Goal: Task Accomplishment & Management: Complete application form

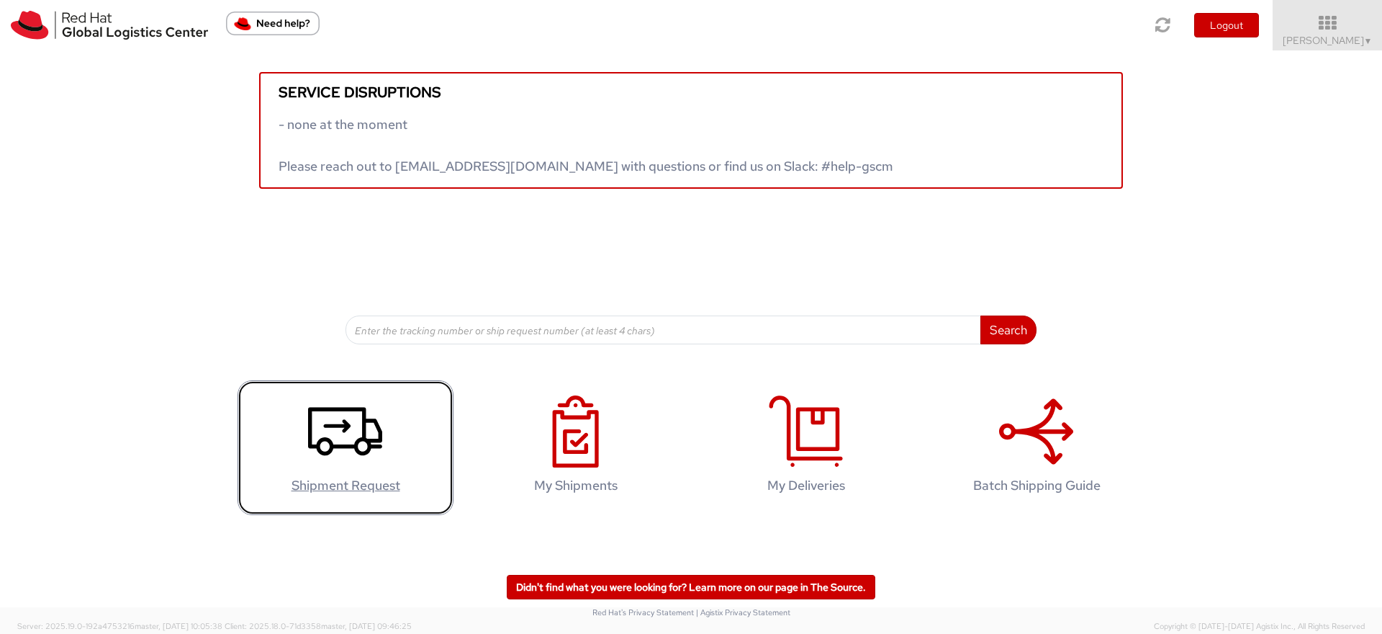
click at [341, 454] on icon at bounding box center [345, 431] width 74 height 72
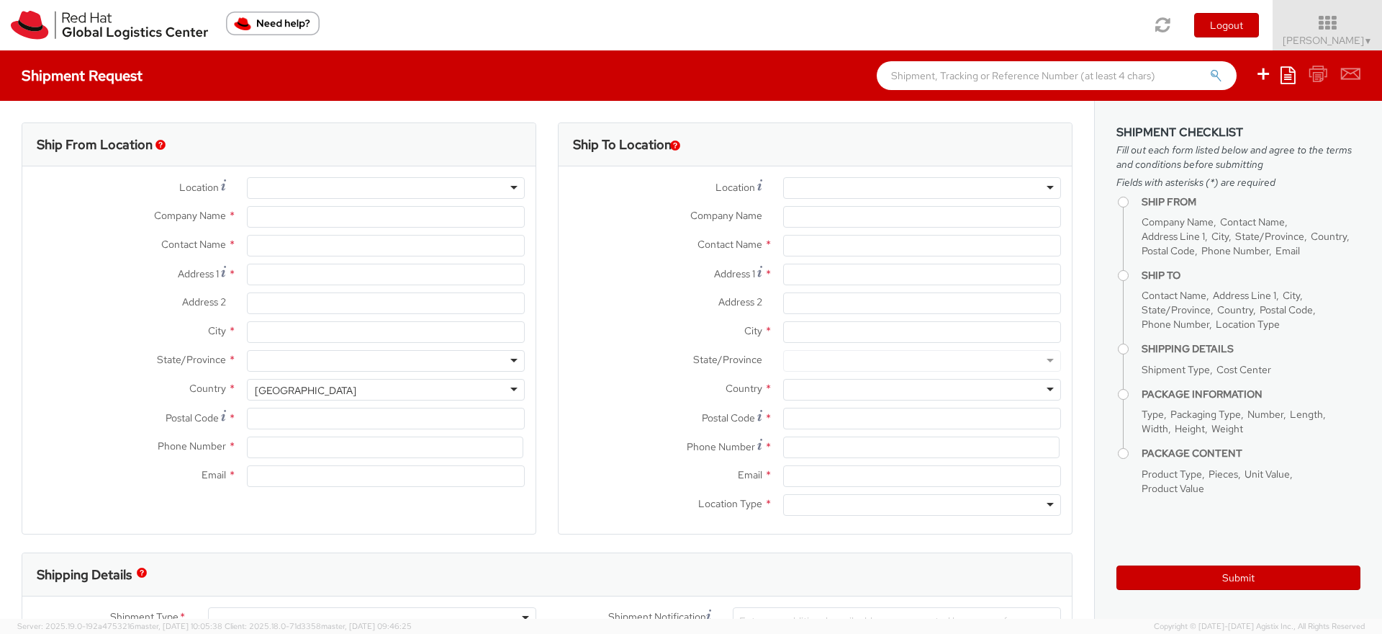
select select "589"
select select
click at [348, 187] on div at bounding box center [386, 188] width 278 height 22
click at [507, 188] on div at bounding box center [386, 188] width 278 height 22
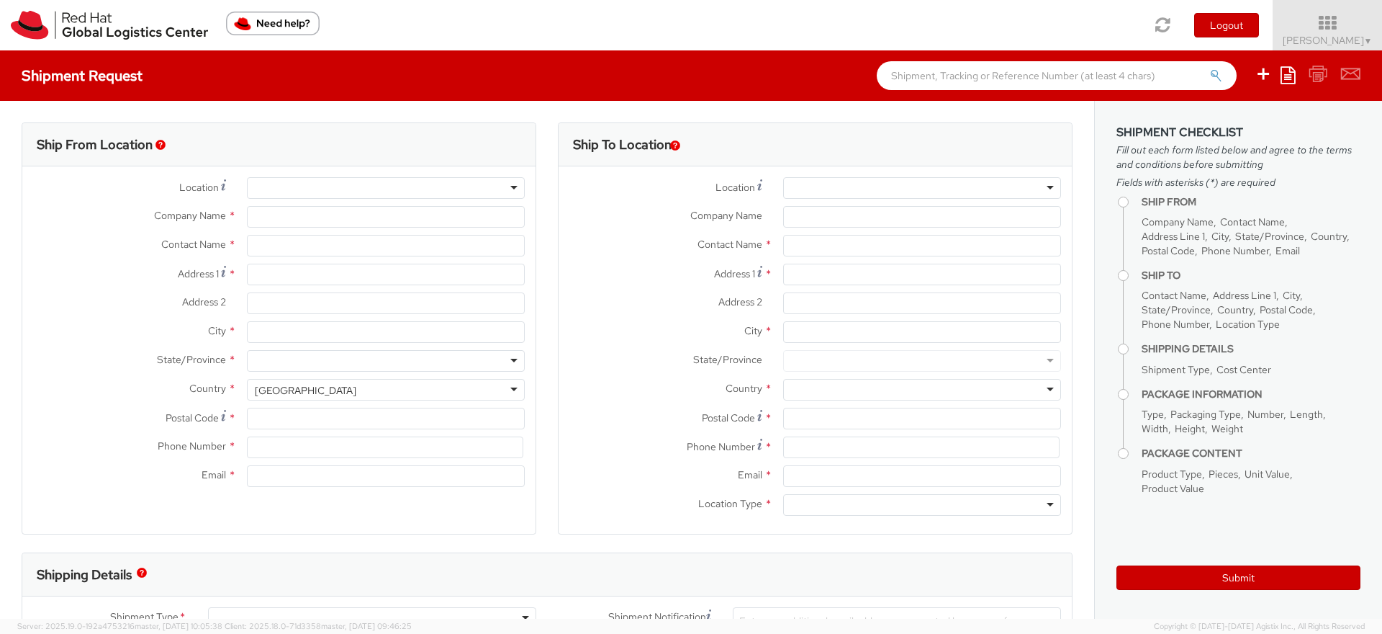
type input "Red Hat"
type input "[PERSON_NAME]"
type input "dmarguli@redhat.com"
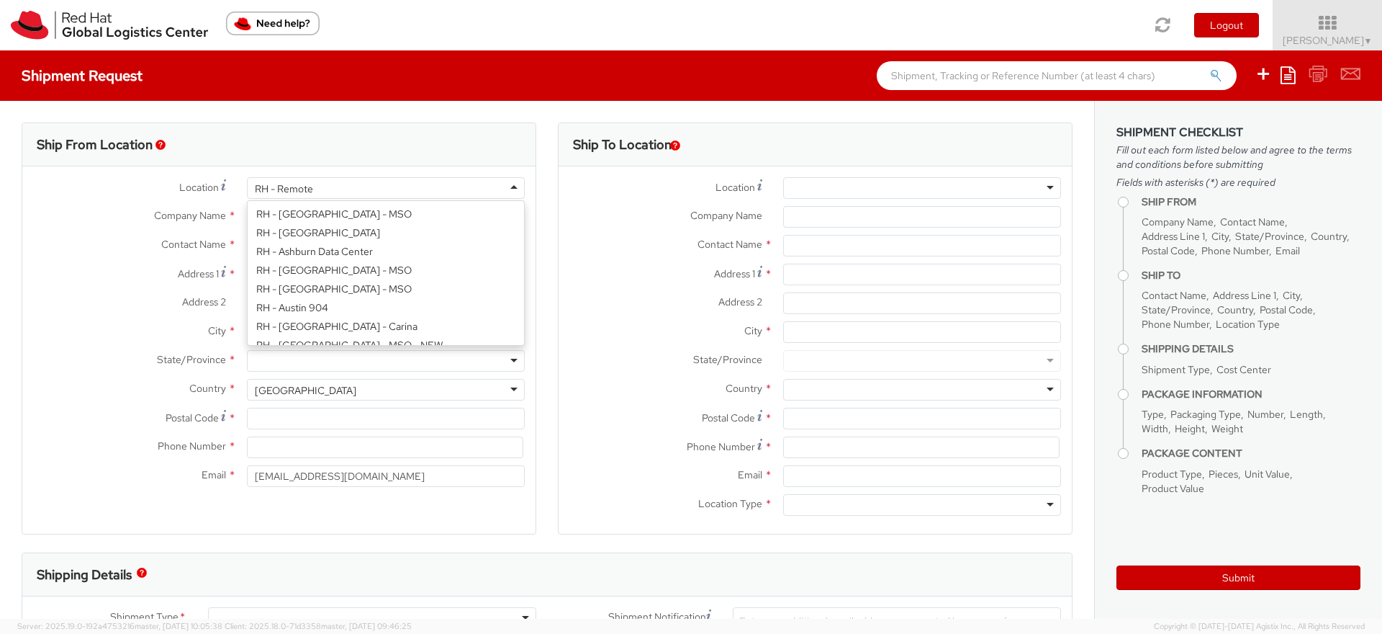
click at [489, 187] on div "RH - Remote" at bounding box center [386, 188] width 278 height 22
click at [343, 249] on div "Location * RH - Remote RH - Remote RH - Amsterdam - MSO RH - Amsterdam Data Cen…" at bounding box center [278, 335] width 513 height 317
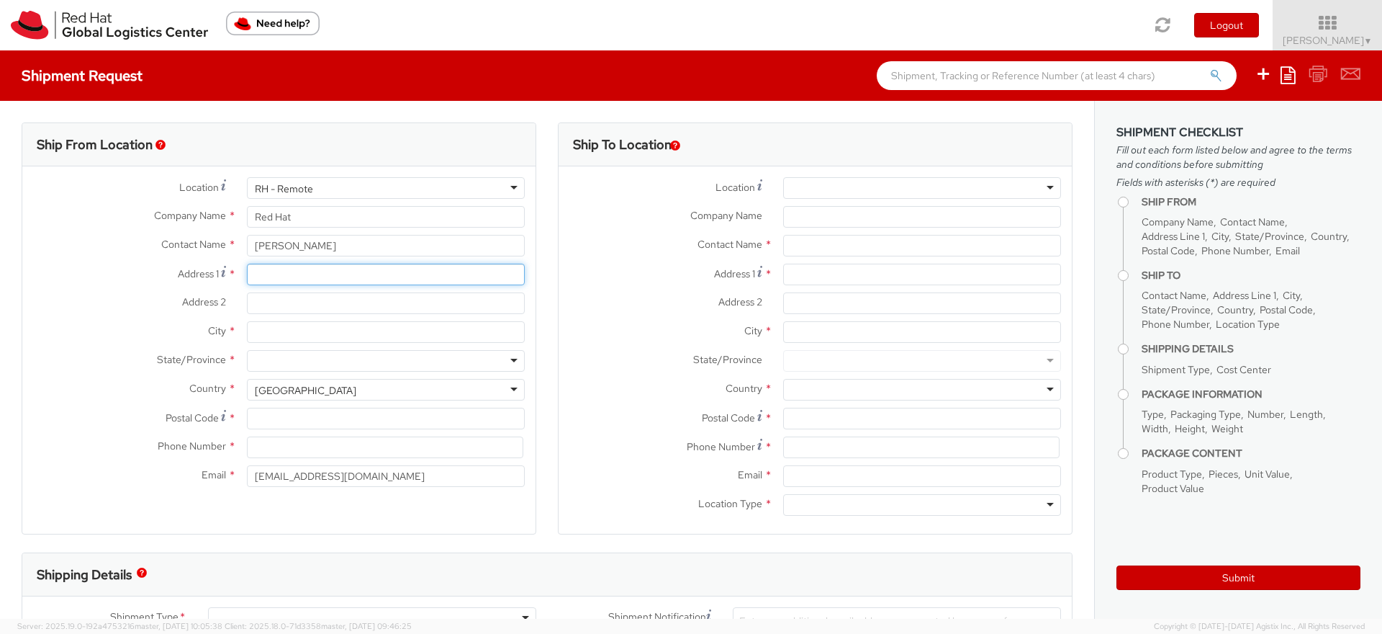
click at [333, 270] on input "Address 1 *" at bounding box center [386, 275] width 278 height 22
type input "2428 Ottawa Way"
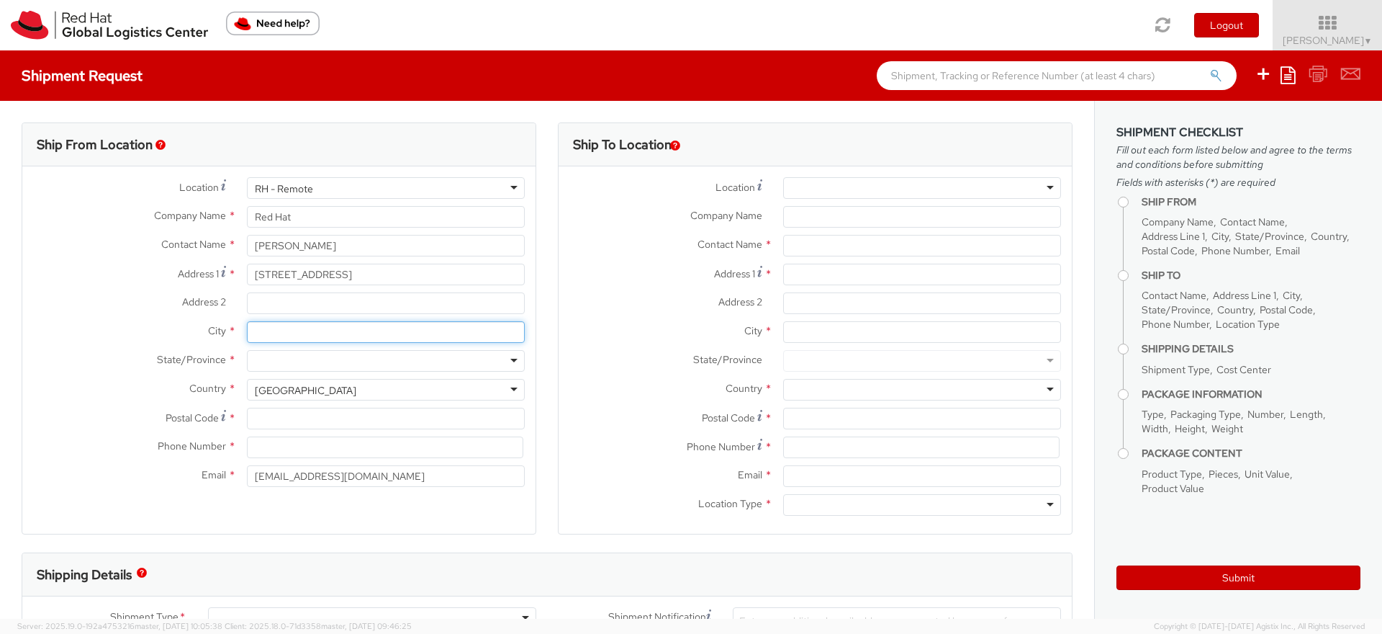
type input "San Jose"
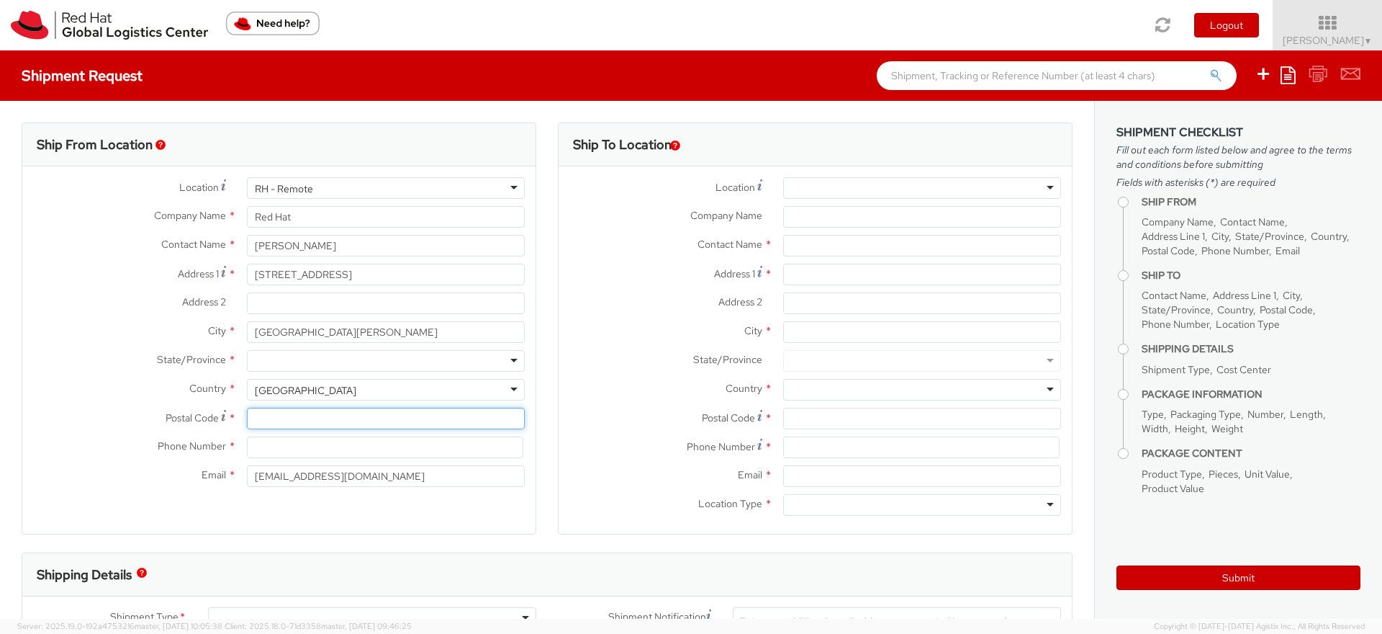
type input "95130"
type input "4083931052"
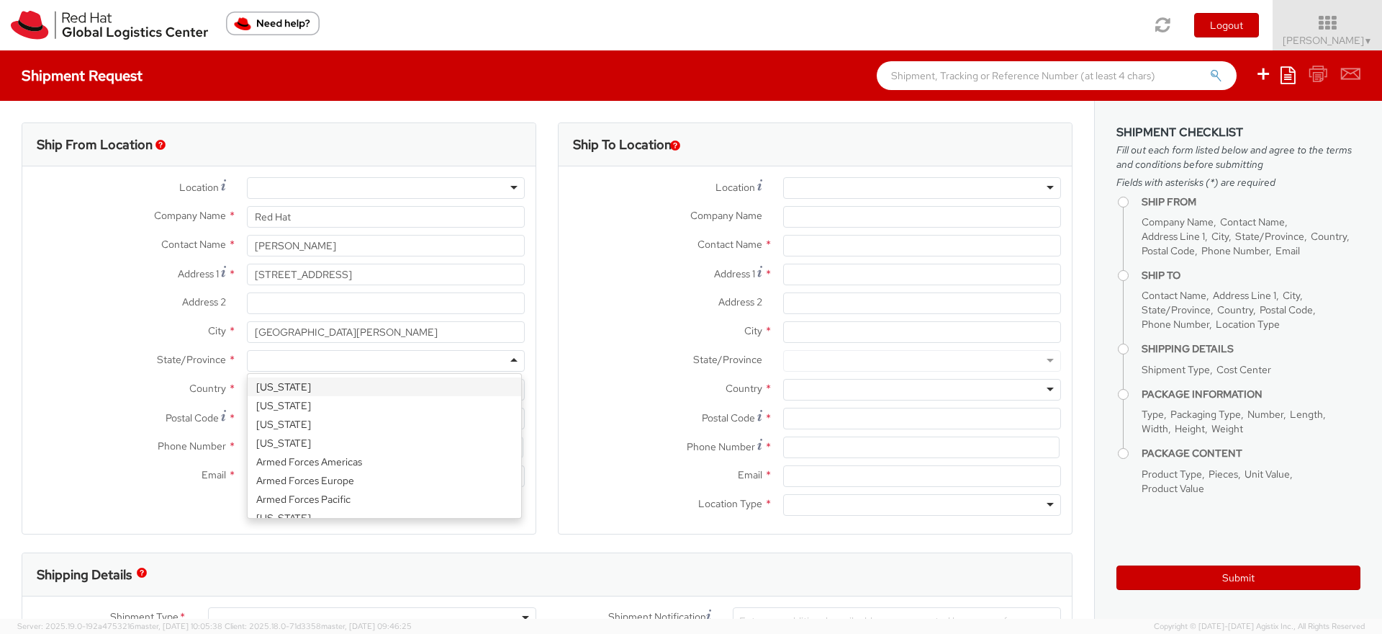
click at [323, 351] on div at bounding box center [386, 361] width 278 height 22
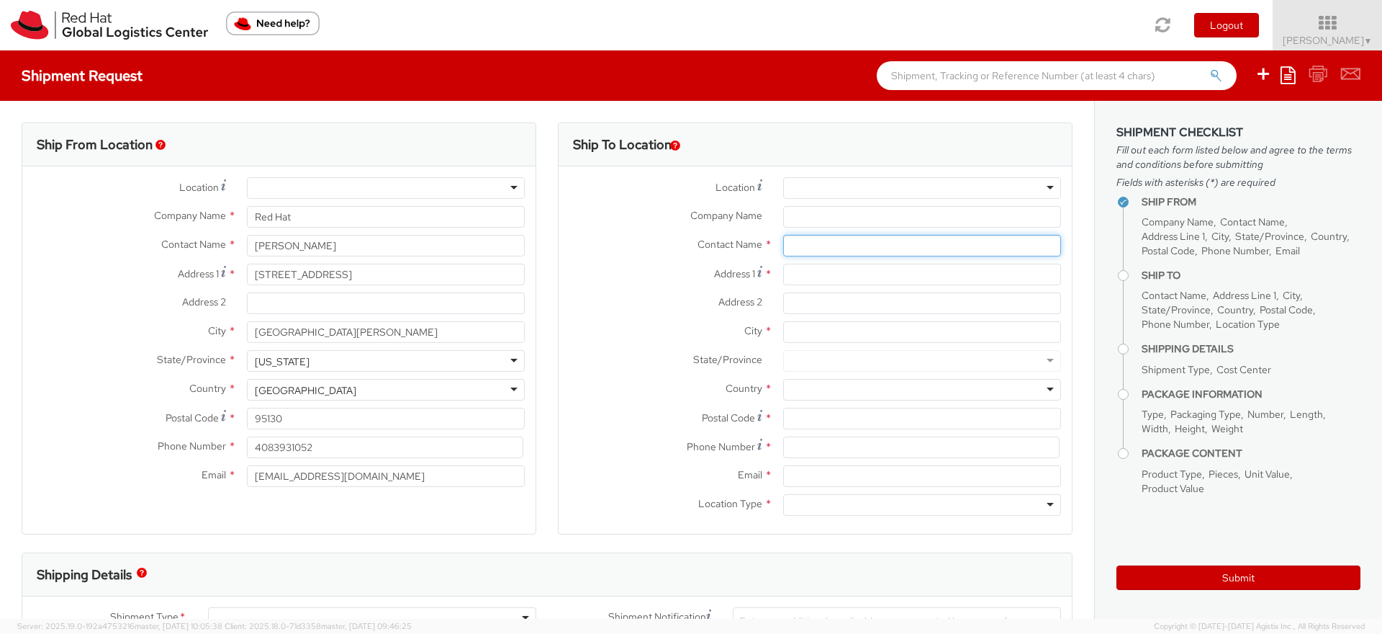
click at [842, 246] on input "text" at bounding box center [922, 246] width 278 height 22
type input "Lucy Kerner"
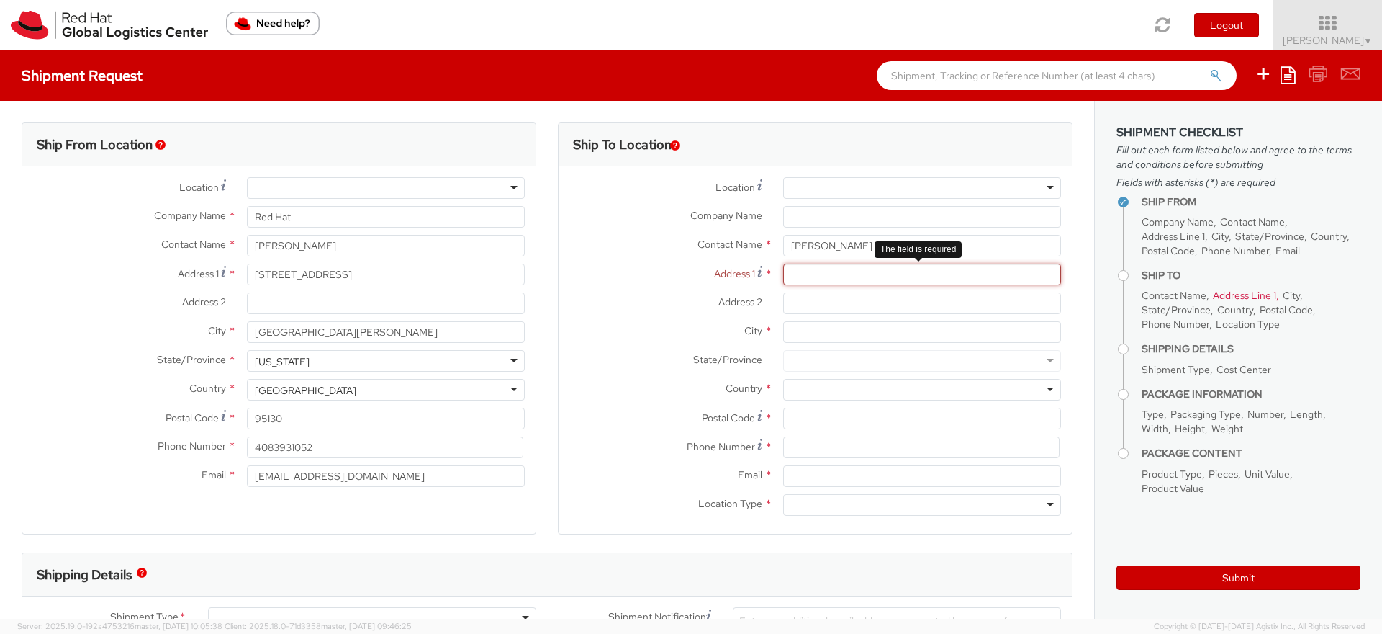
paste input "3400 Hidden Meadow Drive"
type input "3400 Hidden Meadow Drive"
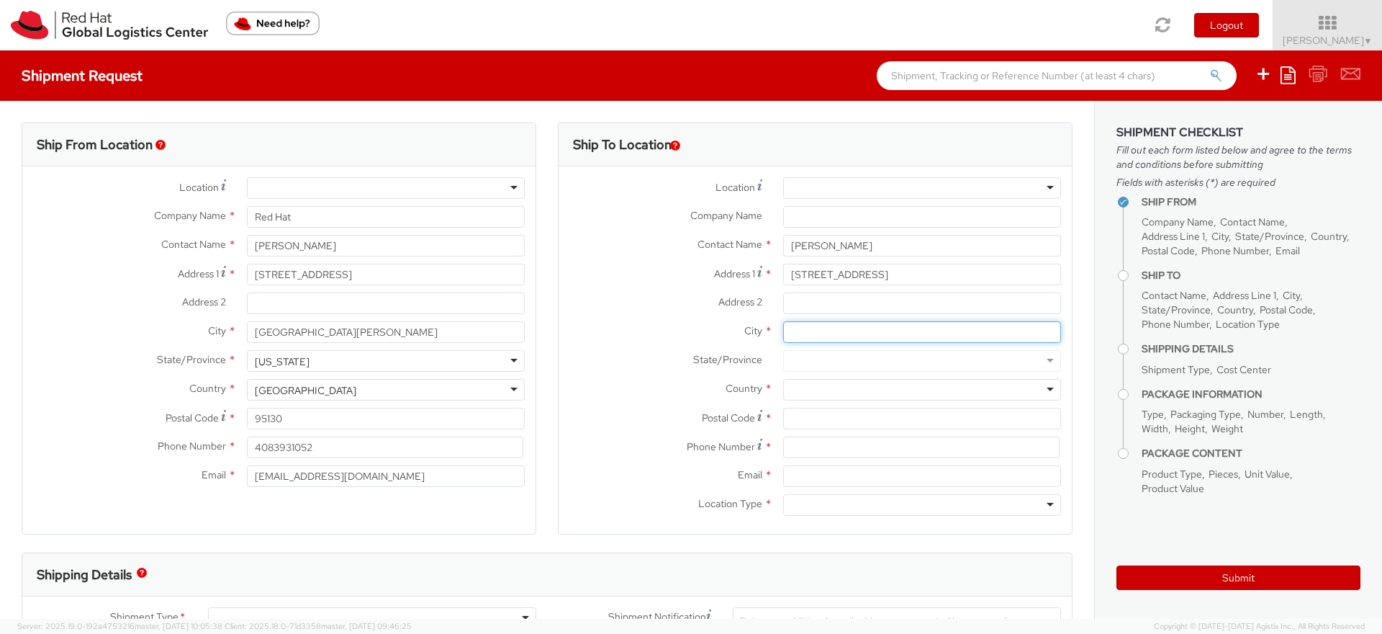
click at [807, 330] on input "City *" at bounding box center [922, 332] width 278 height 22
type input "Fairfax"
click at [866, 361] on div at bounding box center [922, 361] width 278 height 22
click at [850, 381] on div at bounding box center [922, 390] width 278 height 22
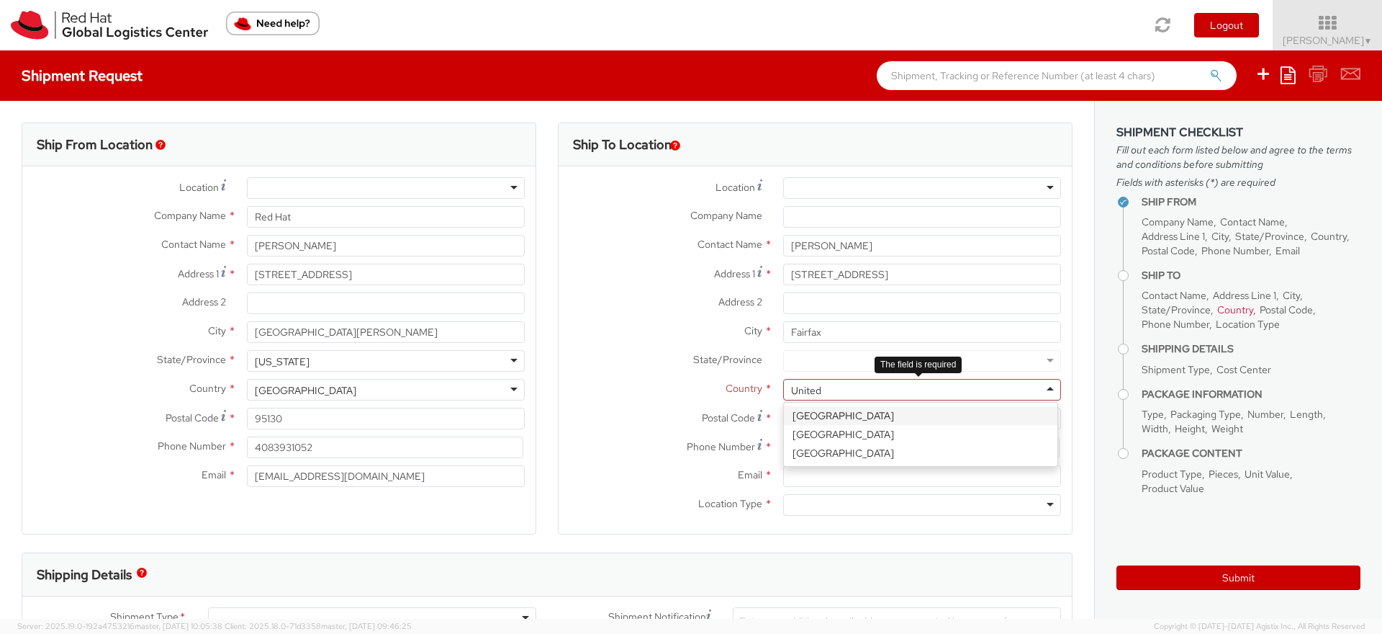
type input "United s"
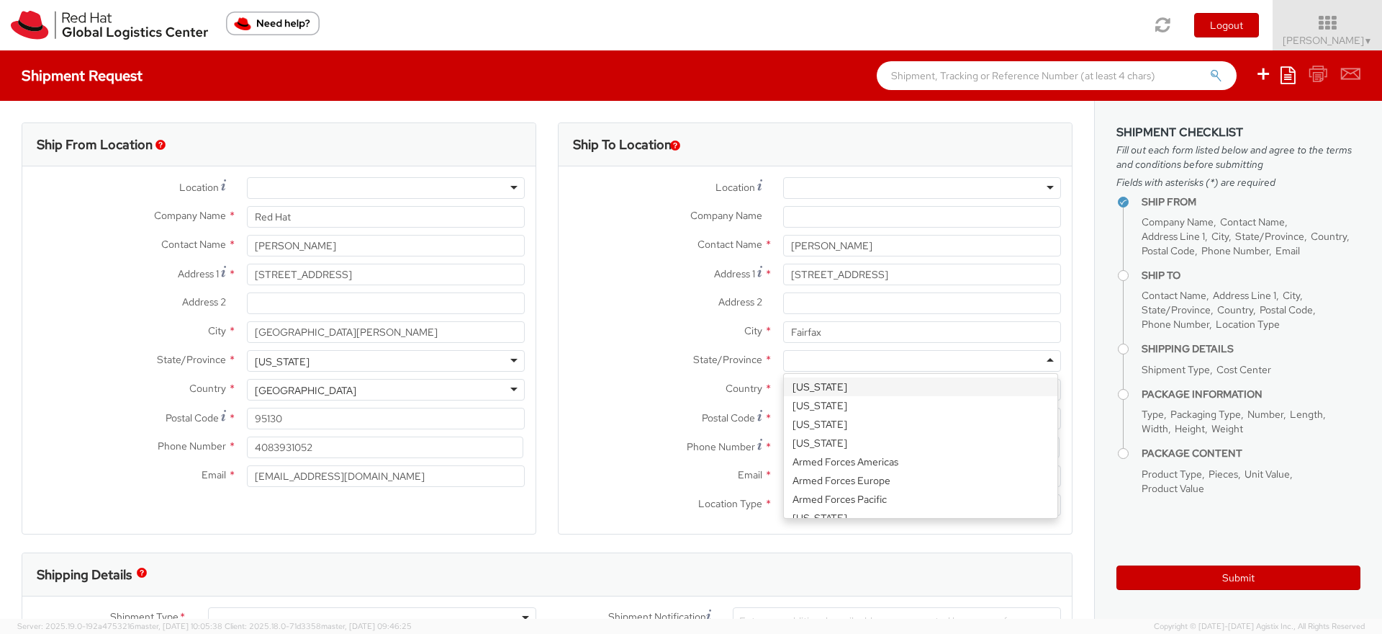
click at [848, 355] on div at bounding box center [922, 361] width 278 height 22
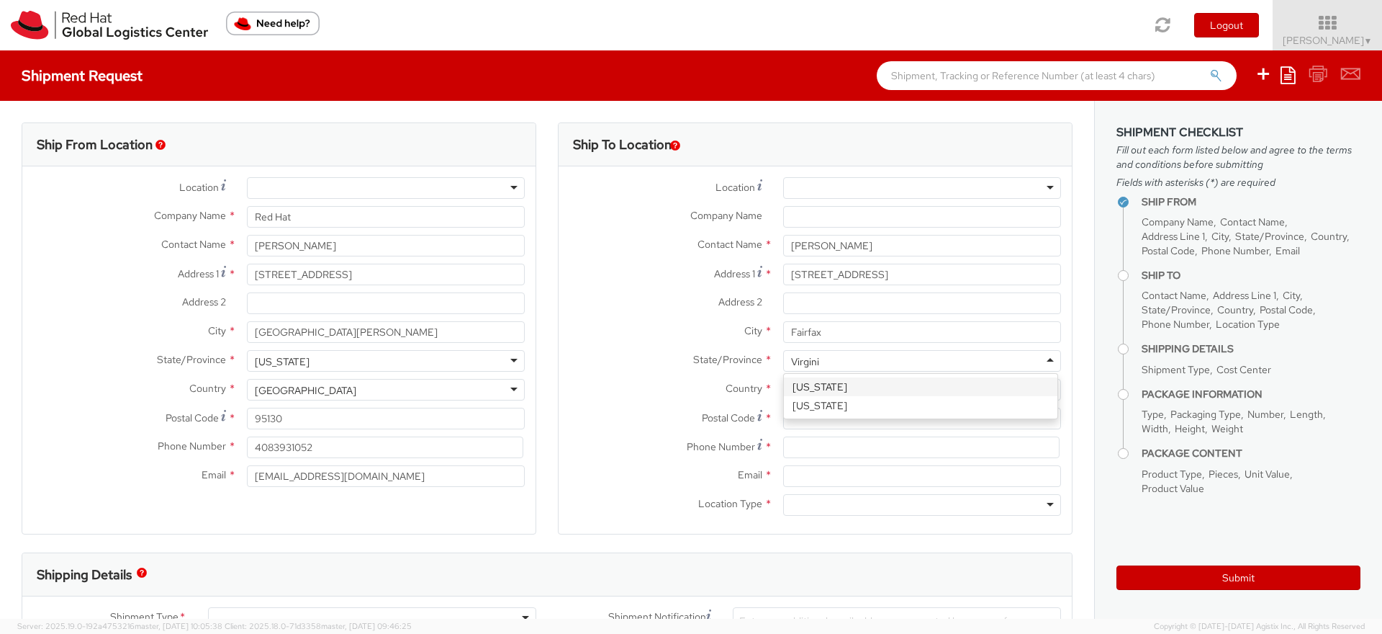
type input "Virginia"
click at [816, 422] on input "Postal Code *" at bounding box center [922, 419] width 278 height 22
paste input "22033"
type input "22033"
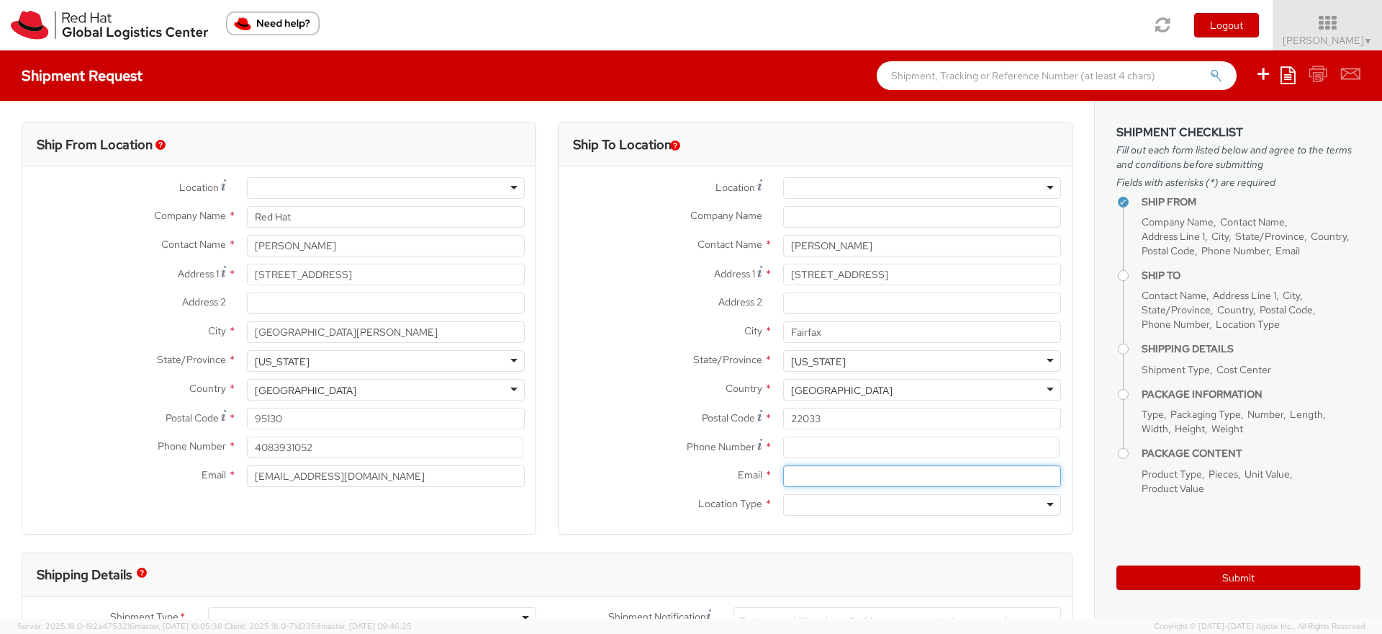
click at [817, 472] on input "Email *" at bounding box center [922, 476] width 278 height 22
paste input "lkerner@redhat.com"
type input "lkerner@redhat.com"
click at [792, 445] on input at bounding box center [921, 447] width 276 height 22
paste input "703-864-9389"
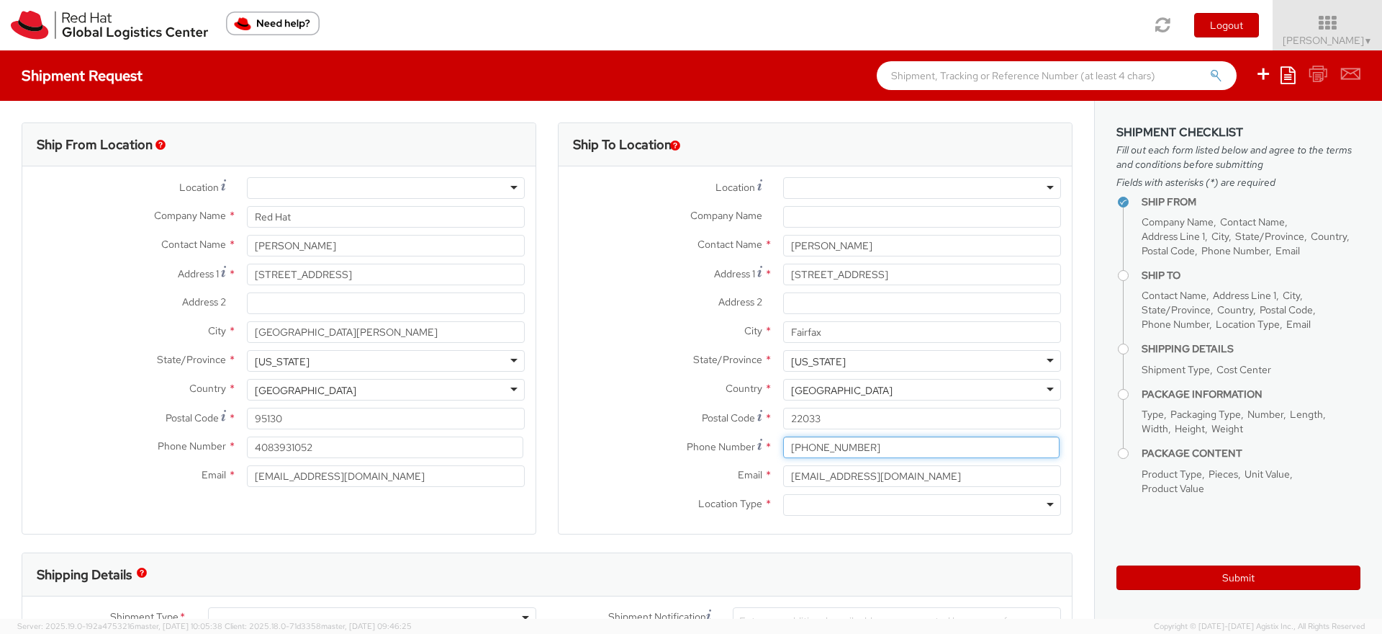
type input "703-864-9389"
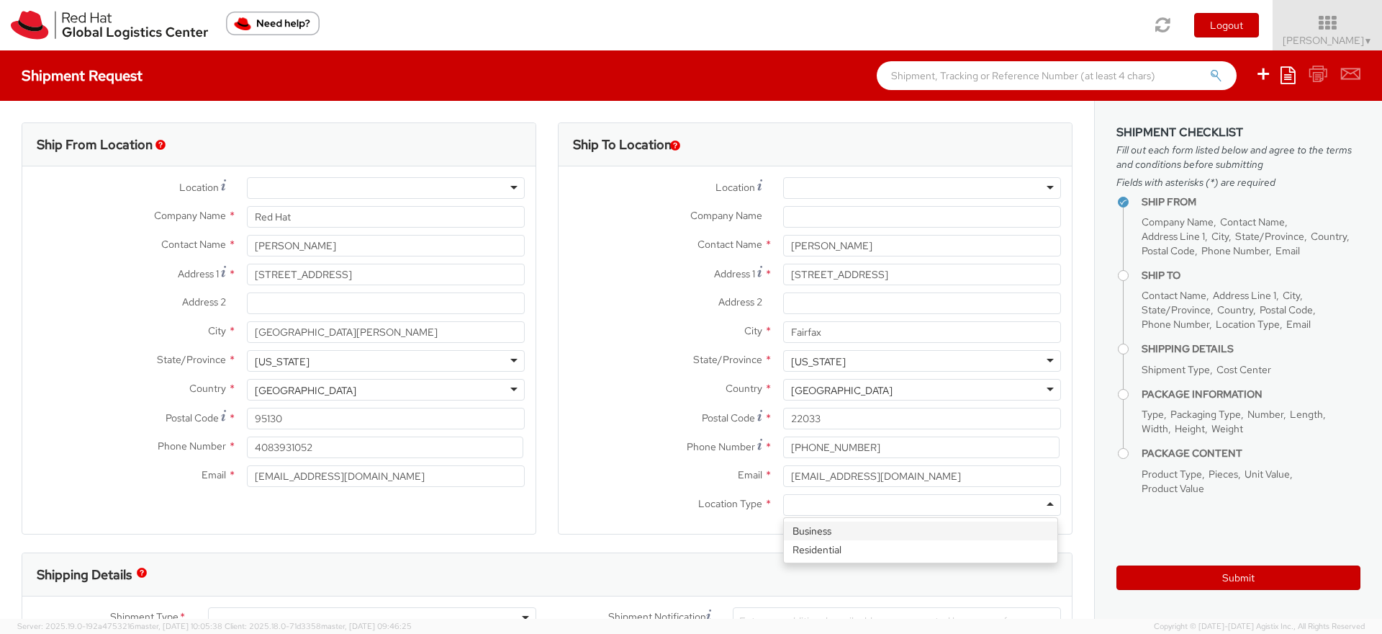
click at [817, 501] on div at bounding box center [922, 505] width 278 height 22
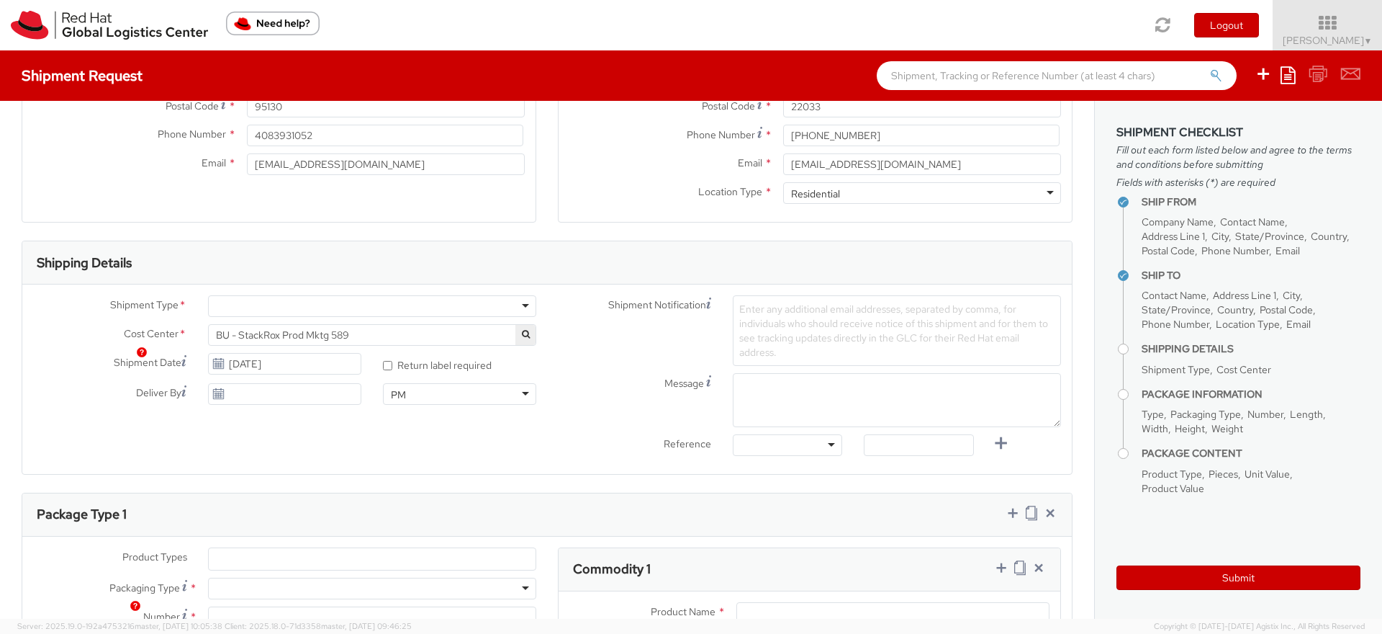
scroll to position [371, 0]
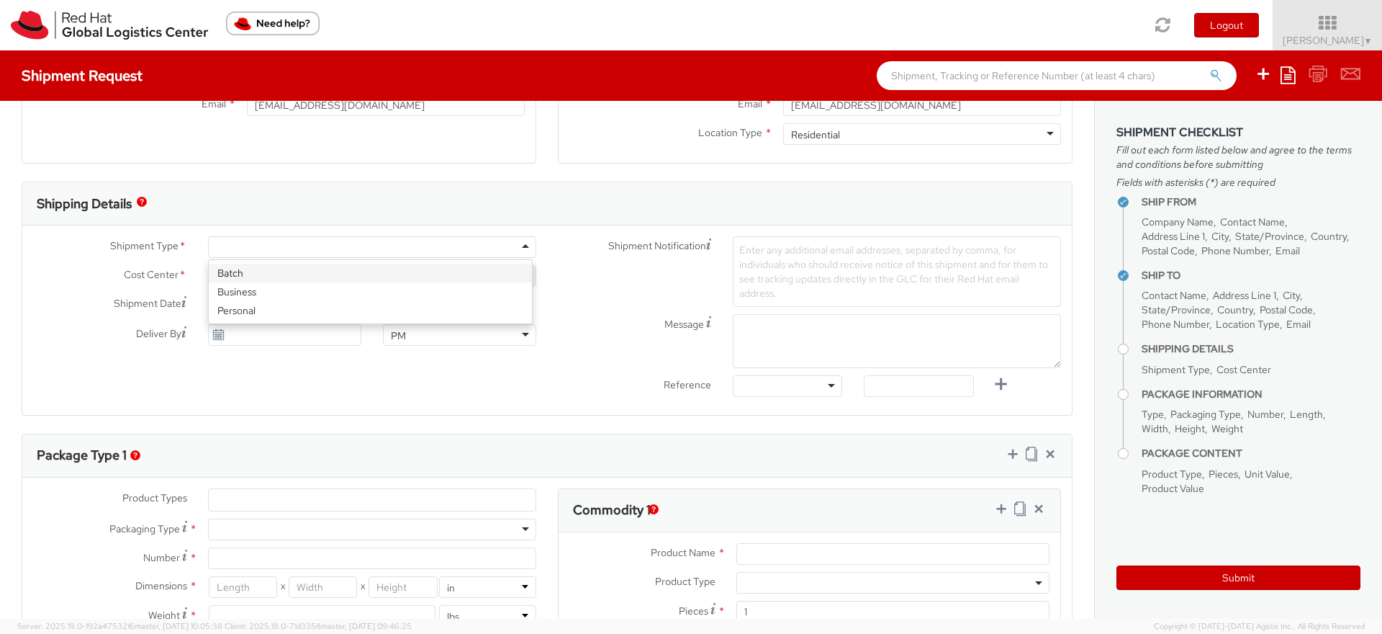
click at [342, 246] on div at bounding box center [372, 247] width 328 height 22
click at [215, 336] on icon at bounding box center [218, 335] width 12 height 12
click at [217, 337] on use at bounding box center [218, 334] width 10 height 10
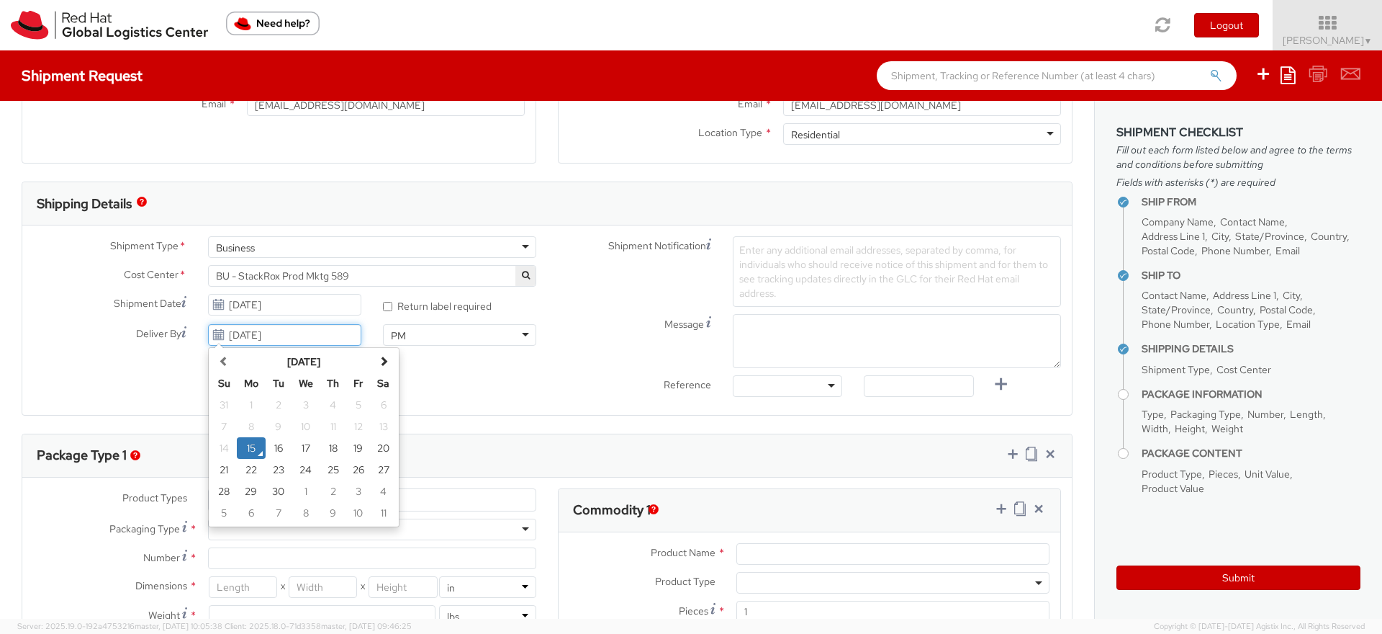
click at [275, 337] on input "09/15/2025" at bounding box center [284, 335] width 153 height 22
click at [297, 494] on td "1" at bounding box center [306, 491] width 29 height 22
type input "10/01/2025"
click at [861, 256] on span "Enter any additional email addresses, separated by comma, for individuals who s…" at bounding box center [893, 271] width 309 height 56
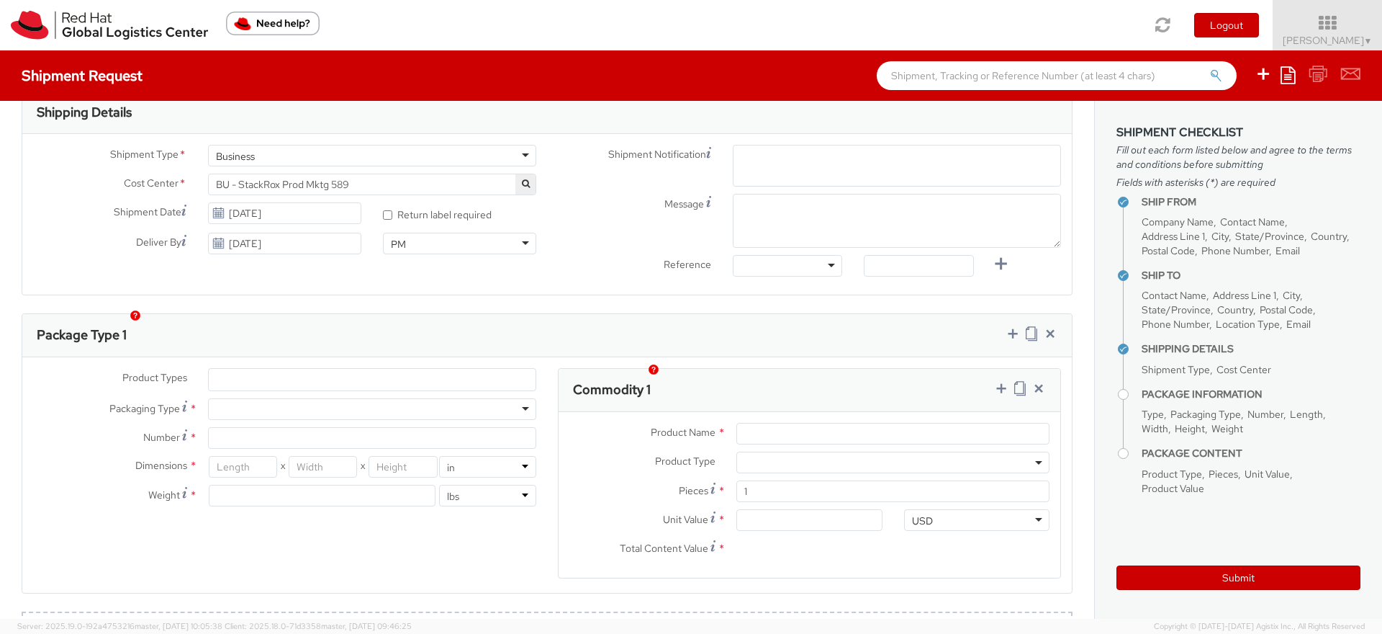
scroll to position [531, 0]
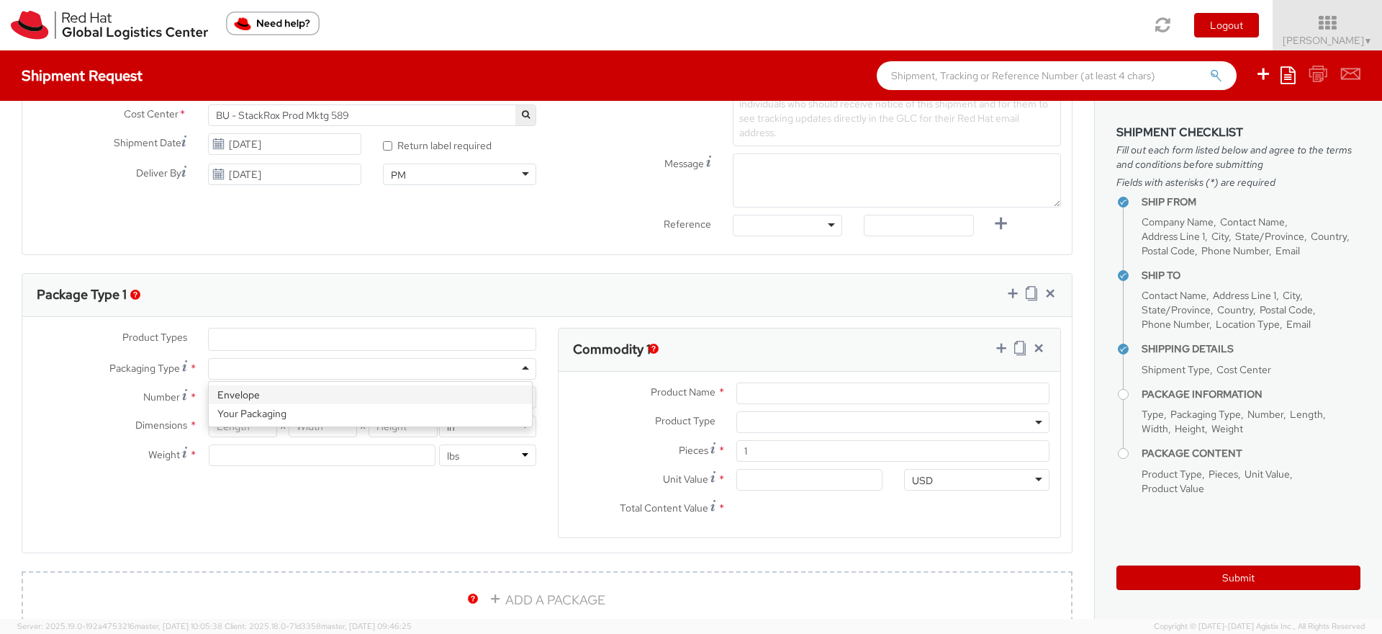
click at [360, 340] on div "Product Types * Documents Docking Station Laptop Monitor Other Hardware Server …" at bounding box center [284, 404] width 525 height 153
type input "1"
type input "9.5"
type input "12.5"
type input "0.25"
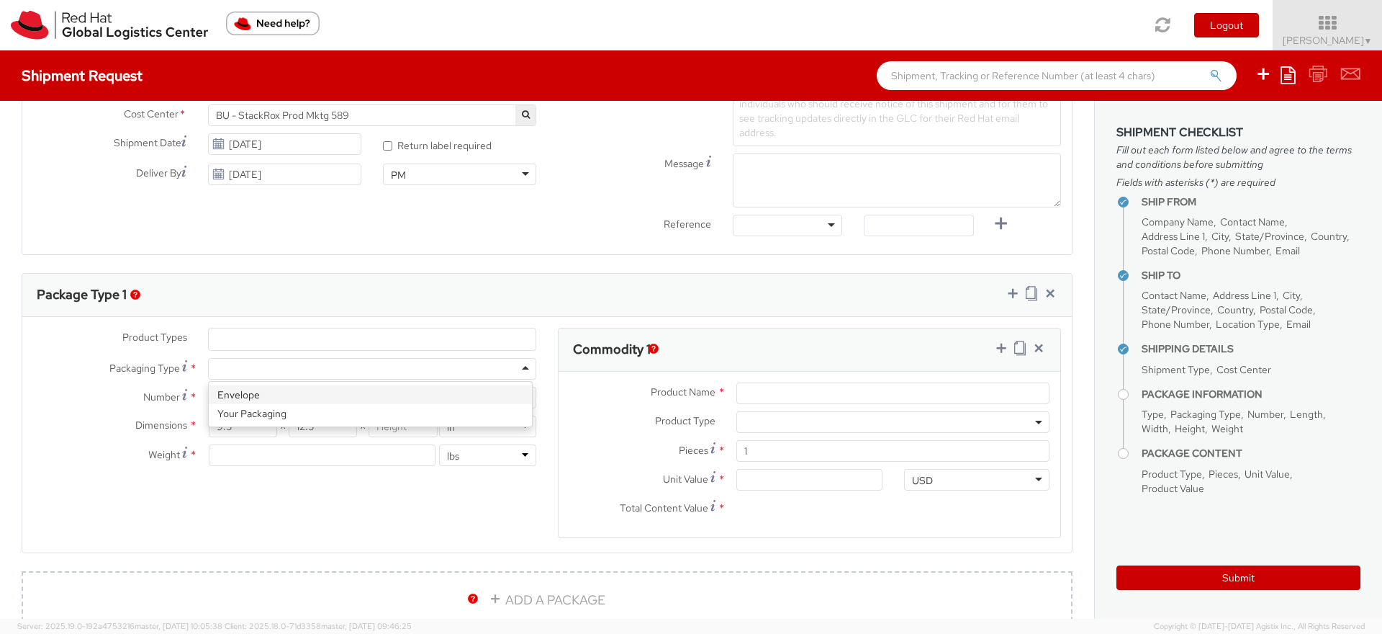
type input "1"
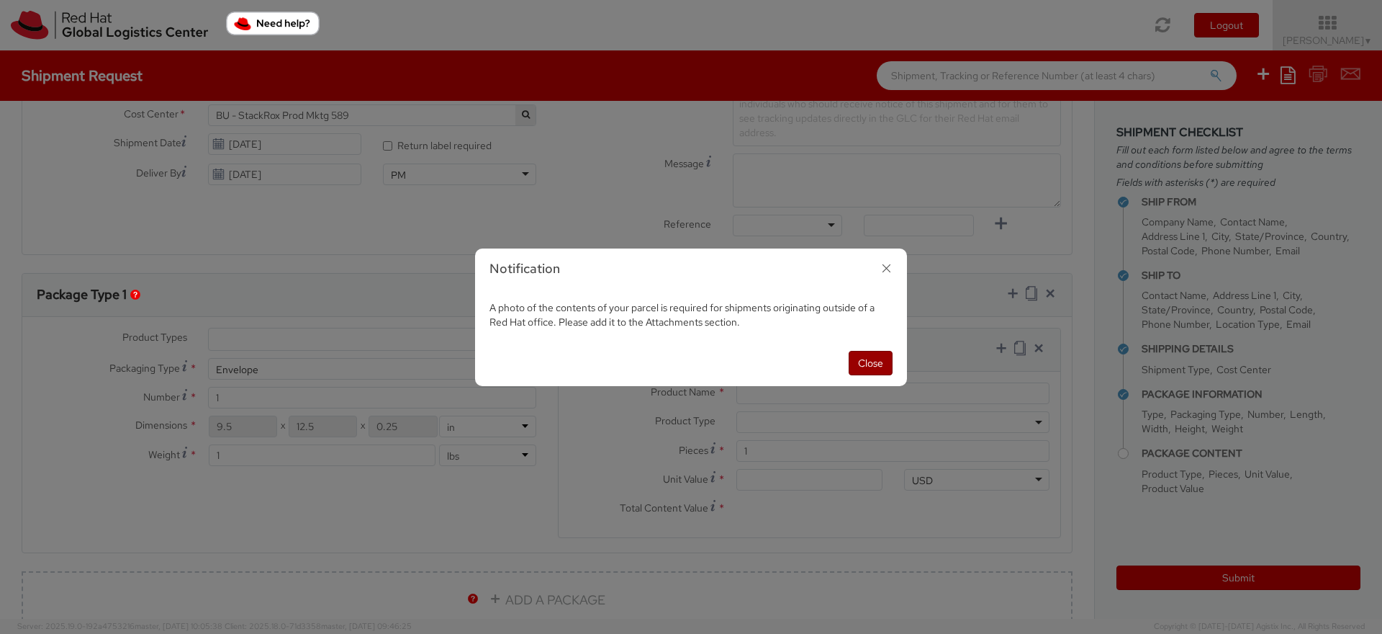
click at [882, 366] on button "Close" at bounding box center [871, 363] width 44 height 24
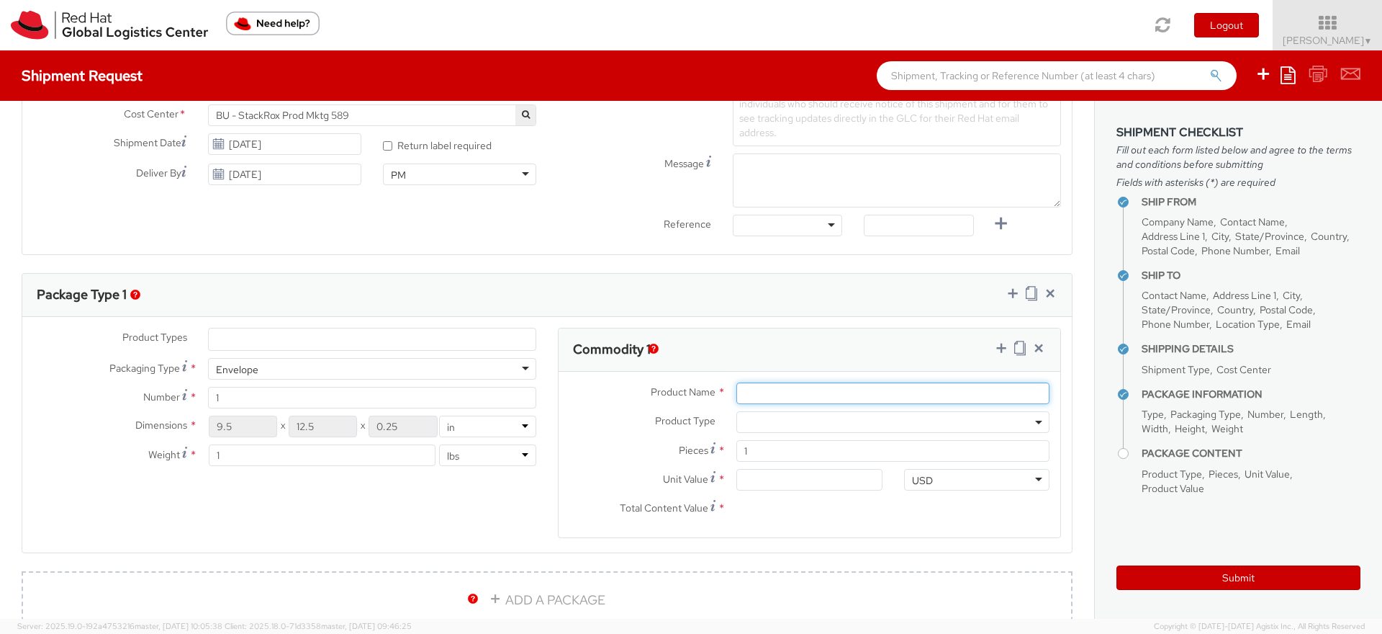
click at [831, 391] on input "Product Name *" at bounding box center [893, 393] width 313 height 22
type input "Tshirt"
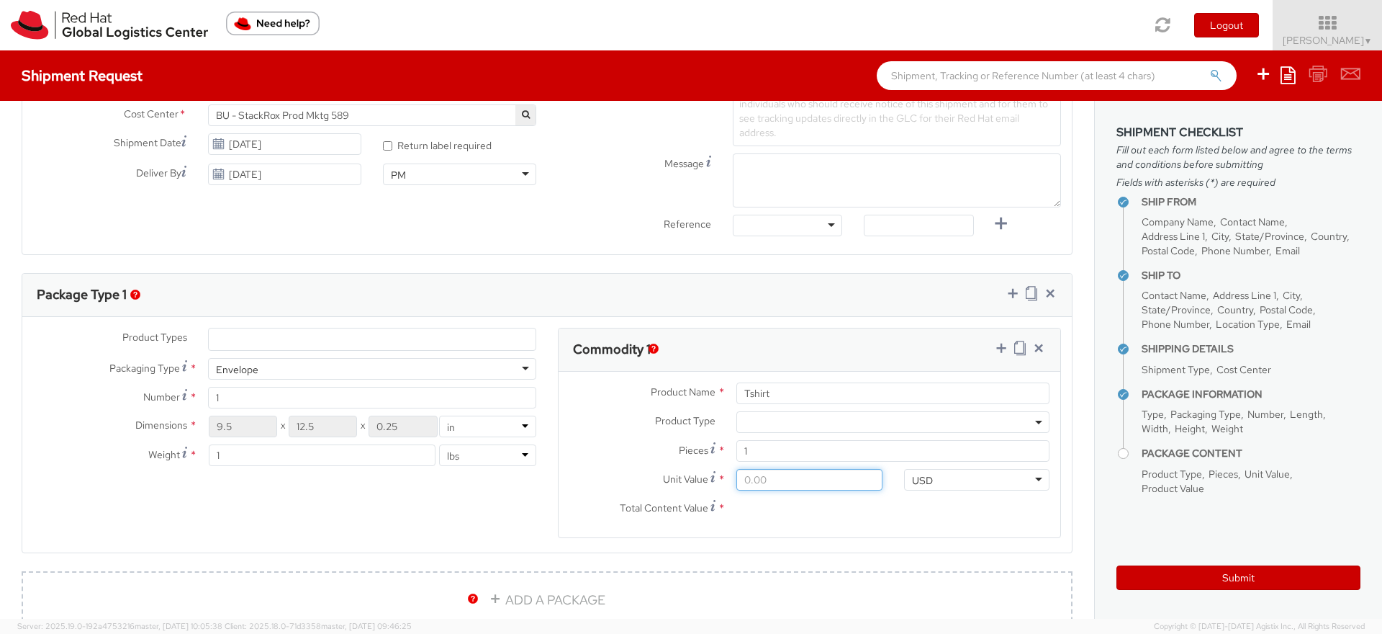
click at [792, 479] on input "Unit Value *" at bounding box center [809, 480] width 145 height 22
type input "1.00"
type input "10.00"
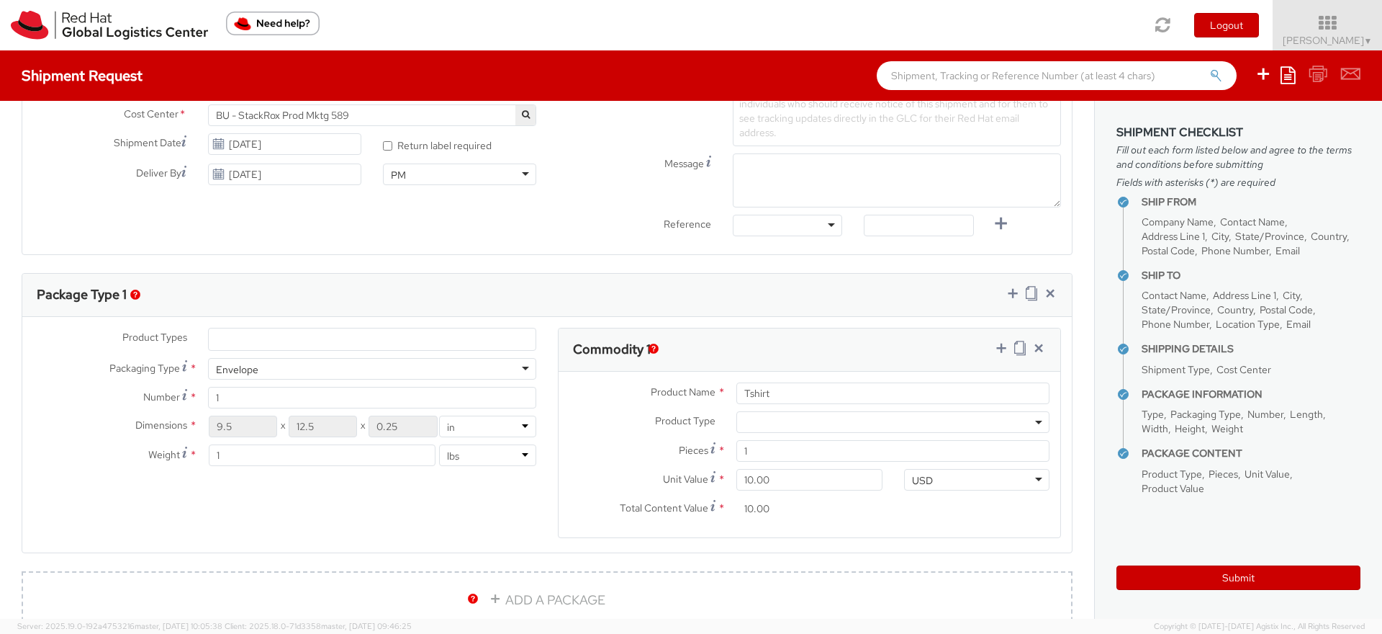
click at [732, 554] on agx-form-section "Commodity 1 Product Name * Tshirt Product Type * Documents Docking Station Lapt…" at bounding box center [809, 442] width 525 height 228
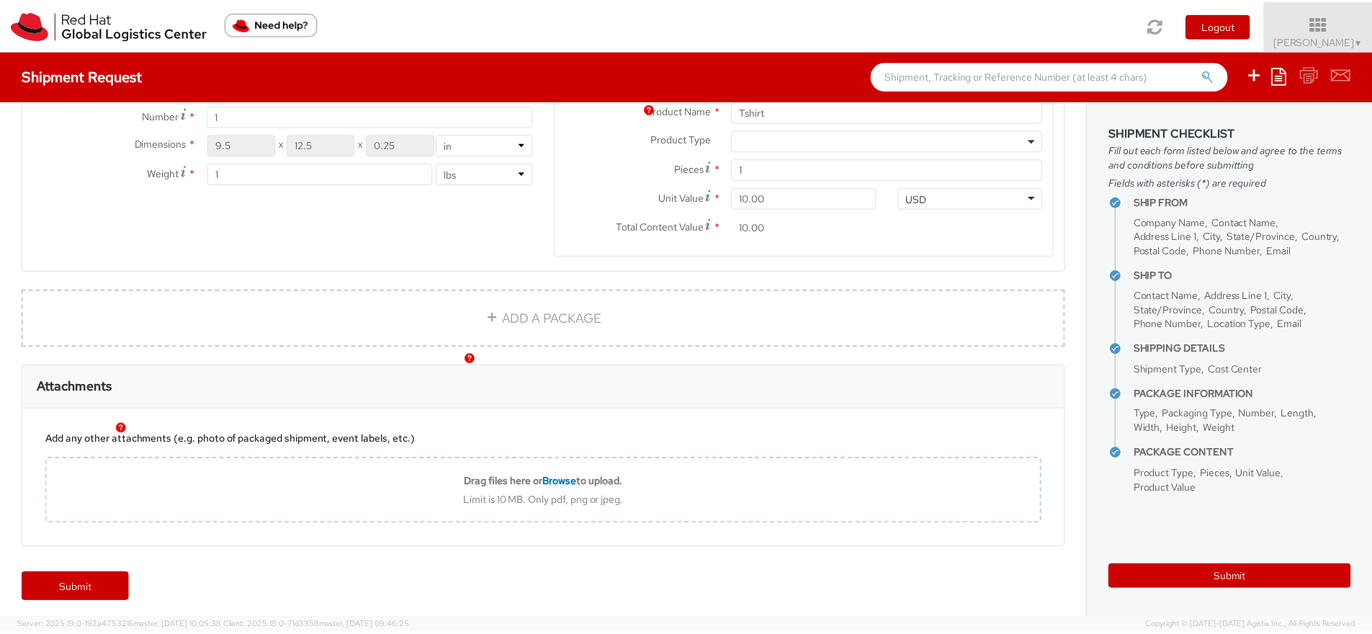
scroll to position [818, 0]
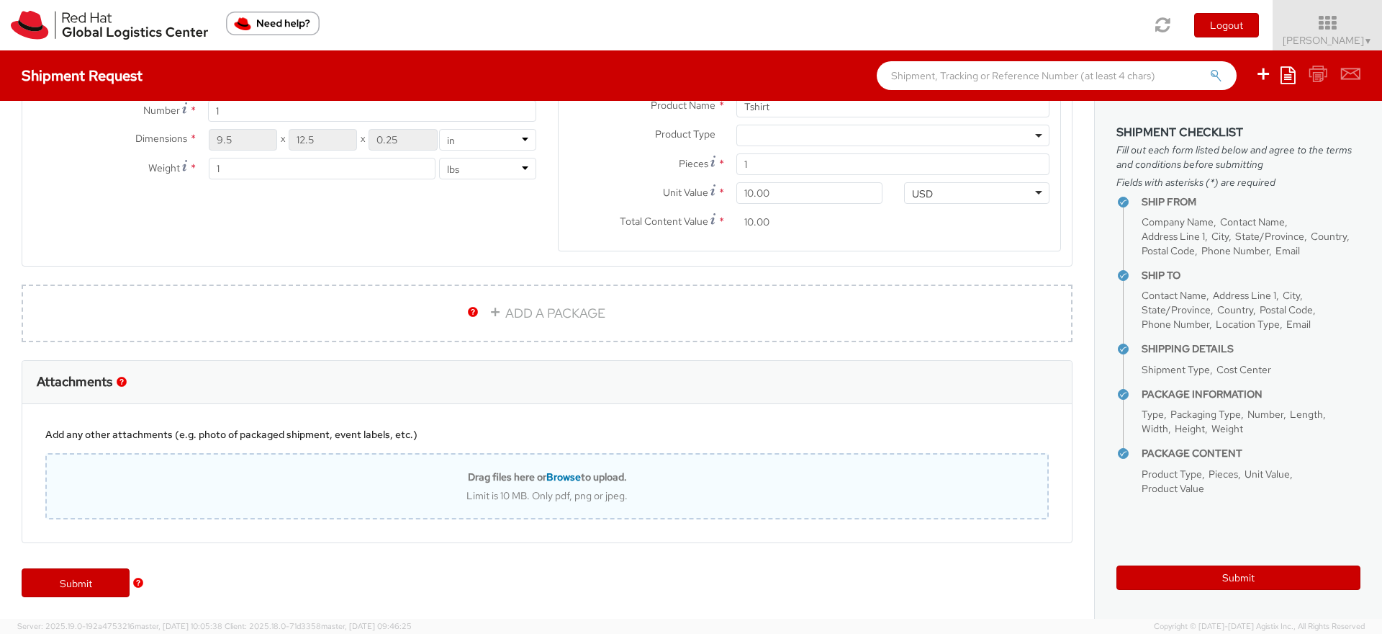
click at [566, 478] on span "Browse" at bounding box center [564, 476] width 35 height 13
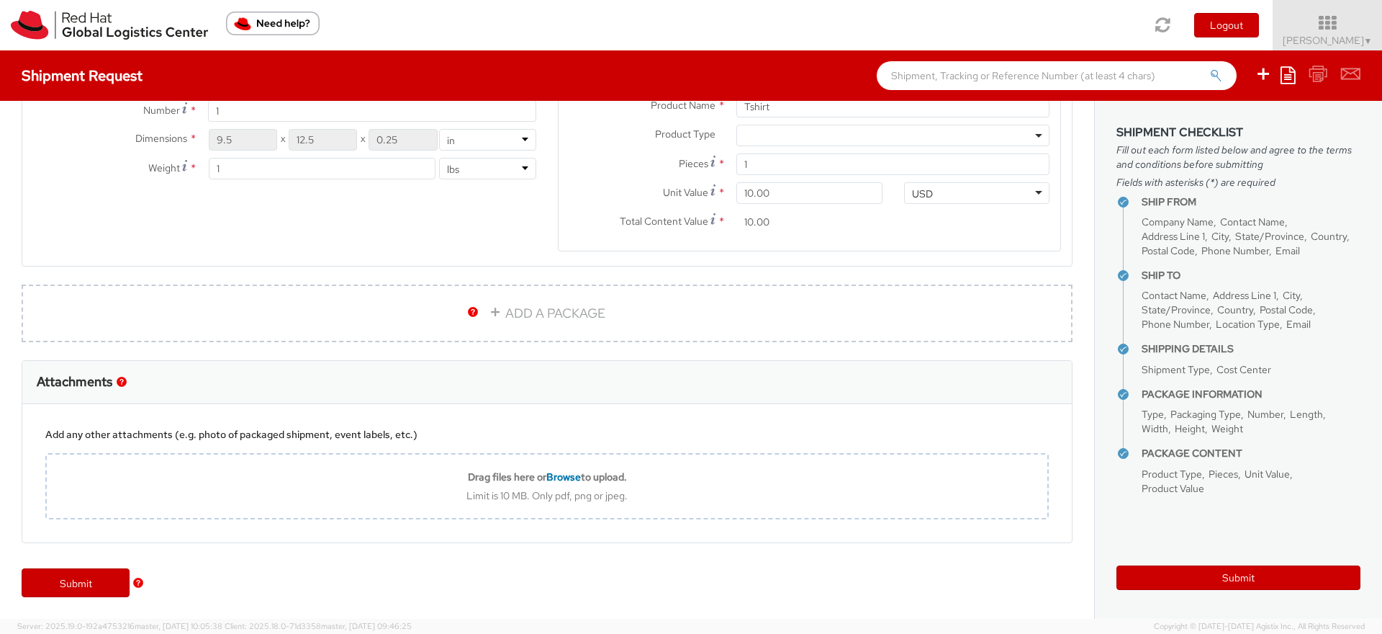
type input "C:\fakepath\tshirt.png"
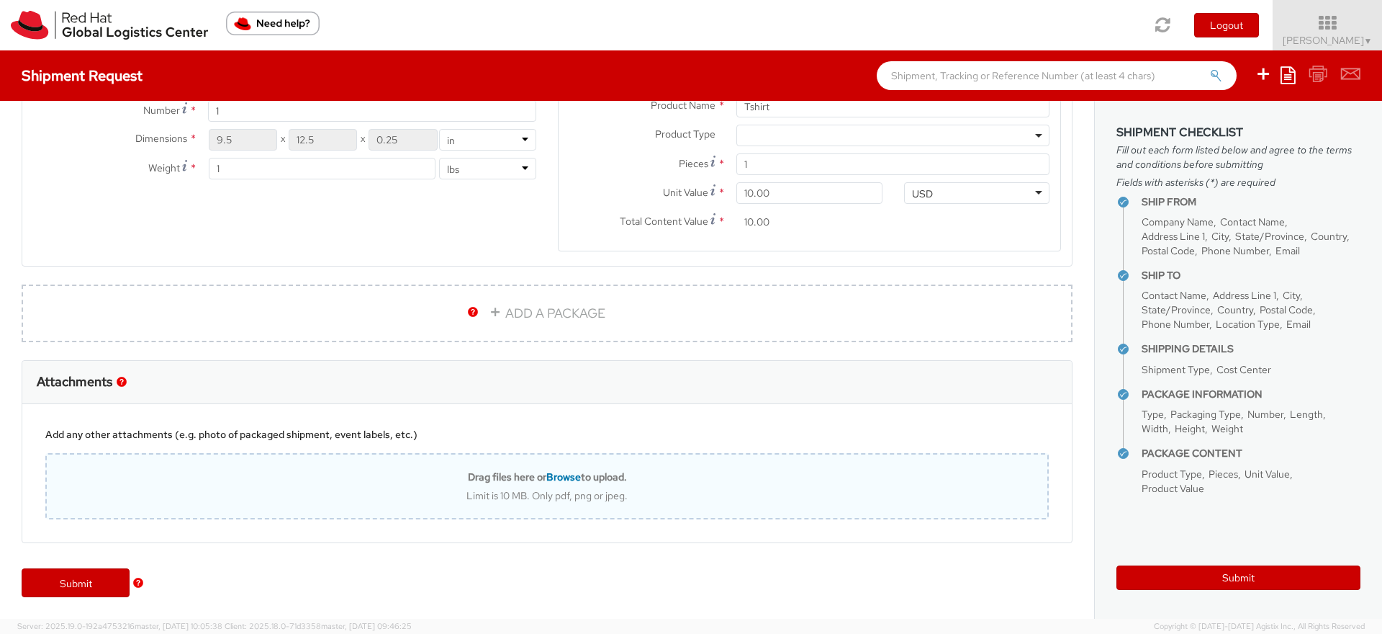
click at [555, 476] on span "Browse" at bounding box center [564, 476] width 35 height 13
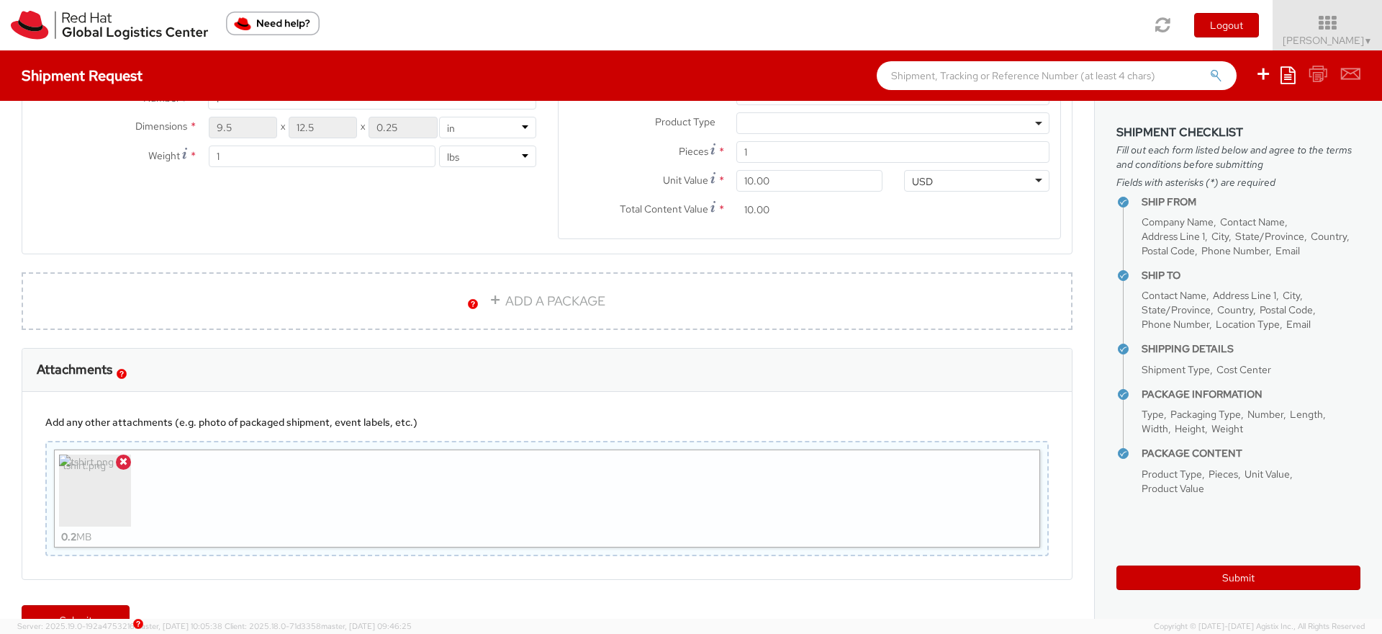
scroll to position [867, 0]
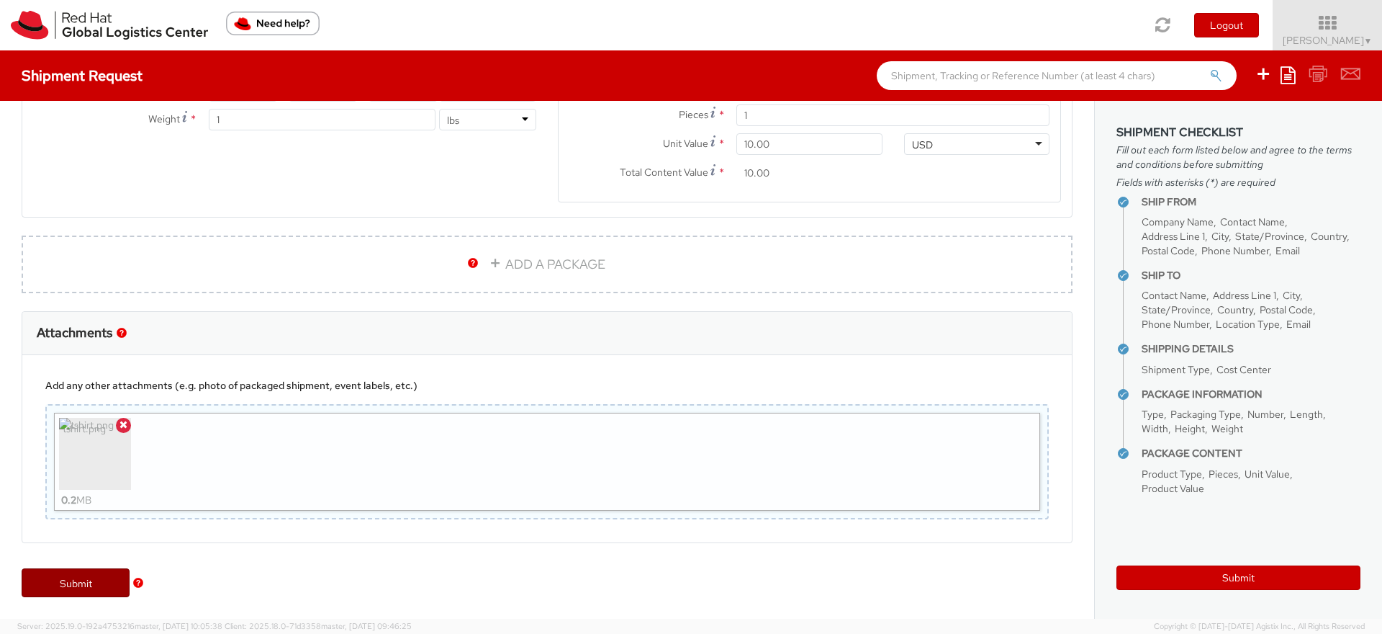
click at [91, 584] on link "Submit" at bounding box center [76, 582] width 108 height 29
type input "Lucy Kerner"
